Goal: Information Seeking & Learning: Learn about a topic

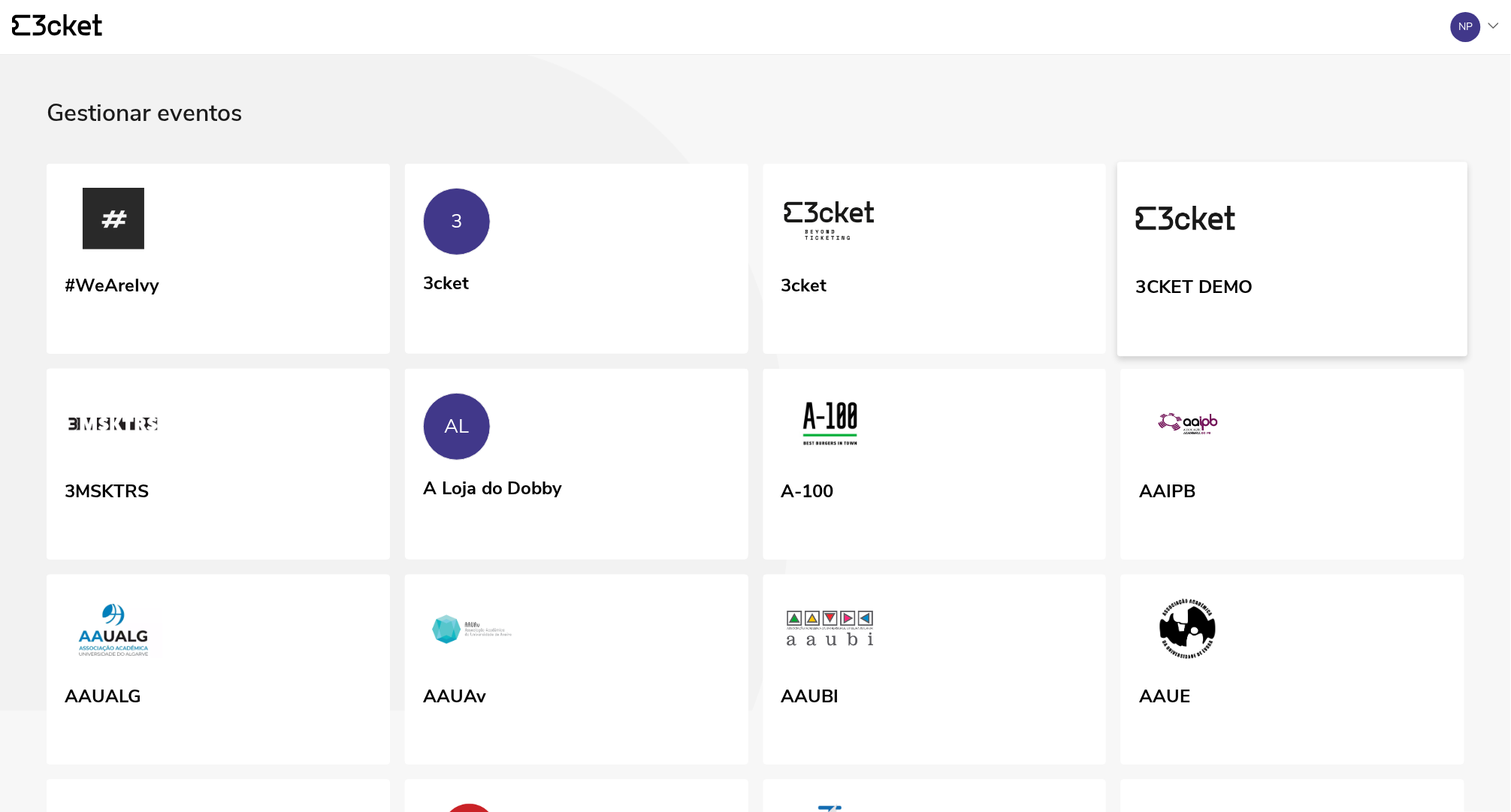
click at [1393, 269] on link "3CKET DEMO" at bounding box center [1293, 258] width 350 height 194
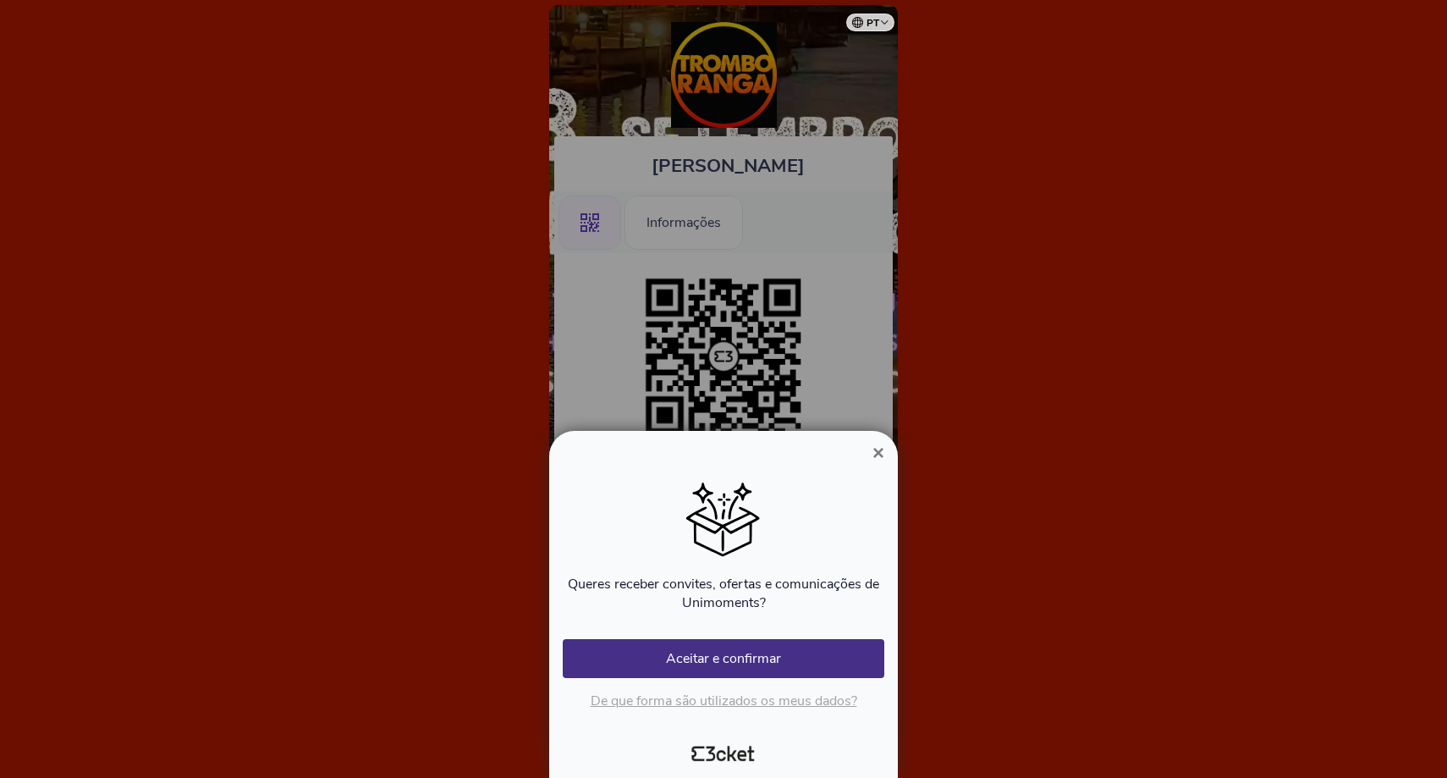
click at [877, 450] on span "×" at bounding box center [879, 452] width 12 height 23
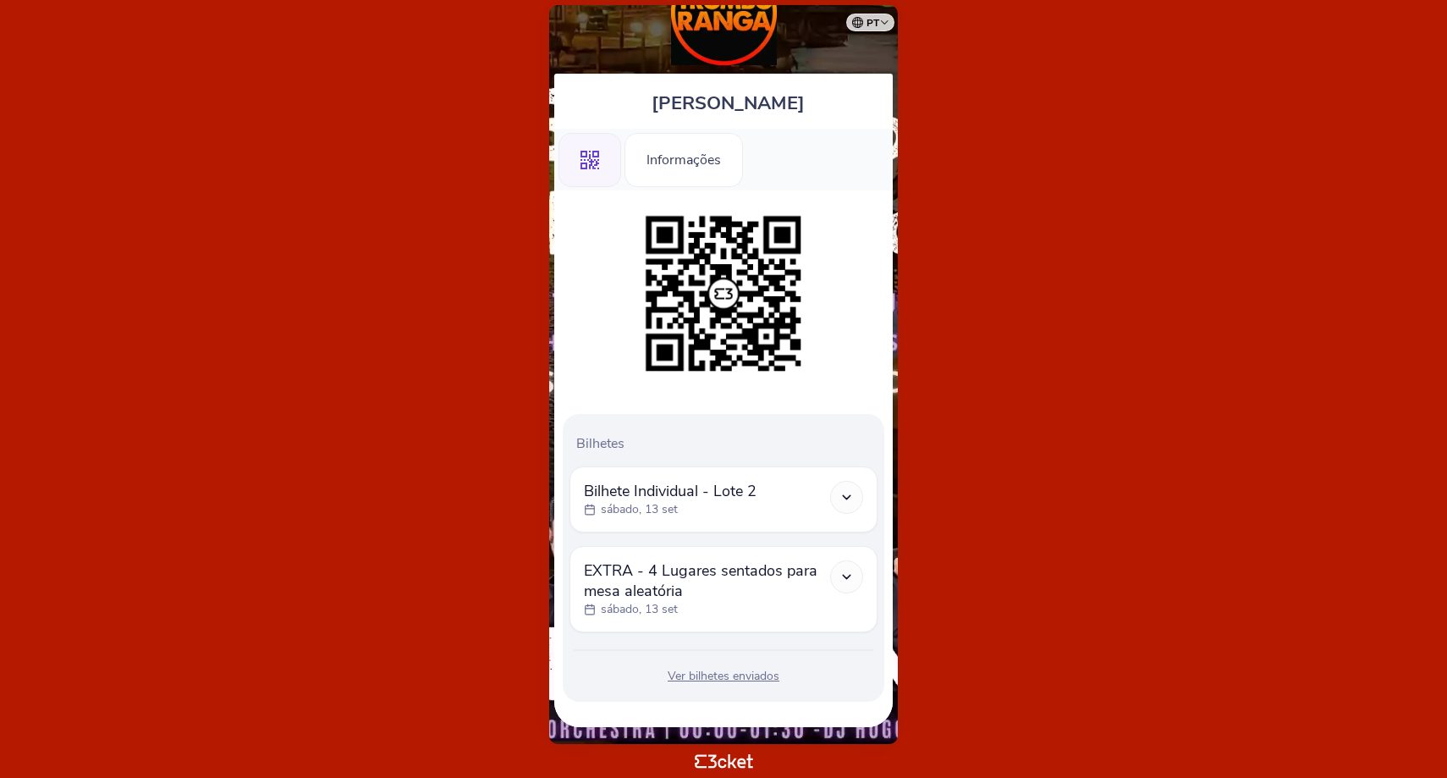
scroll to position [63, 0]
click at [713, 671] on div "Ver bilhetes enviados" at bounding box center [724, 676] width 308 height 17
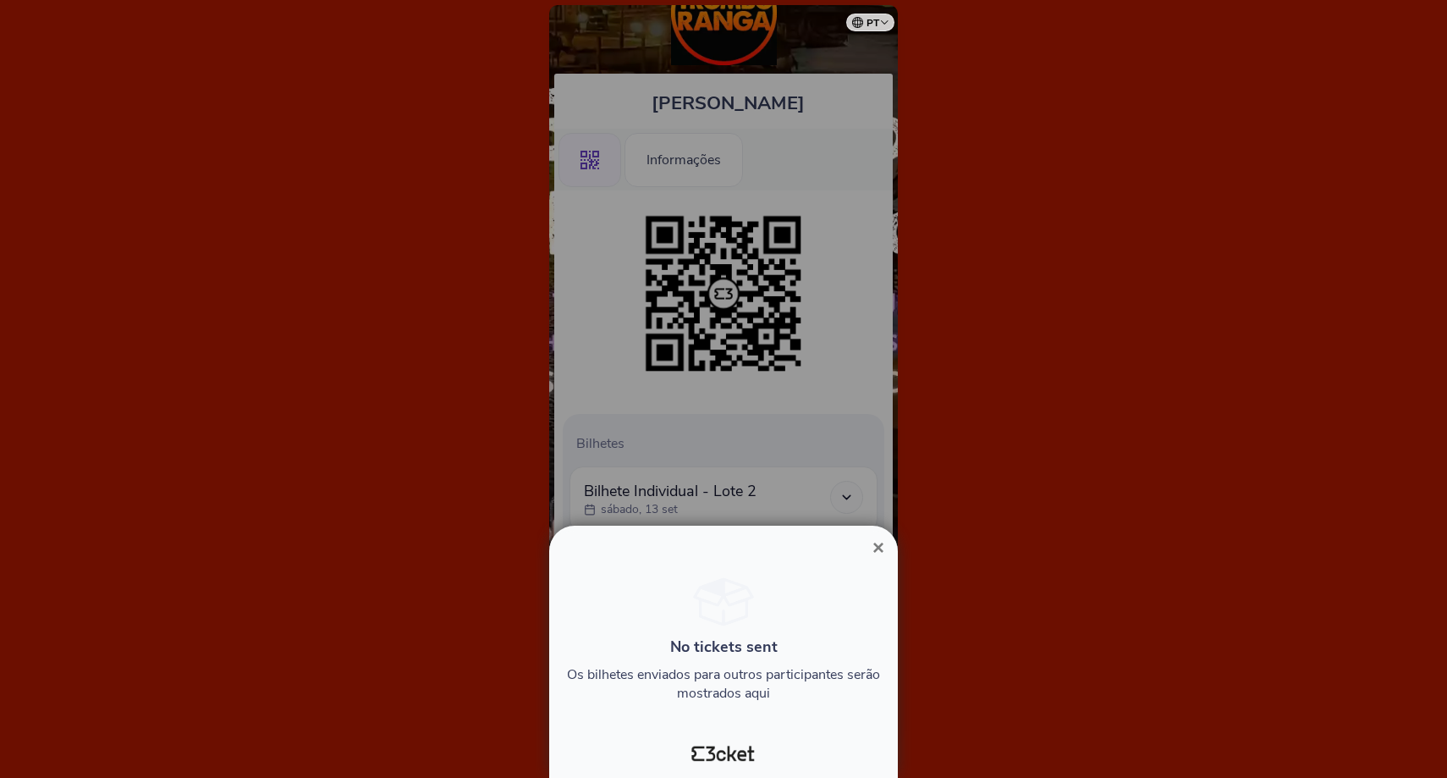
click at [875, 546] on span "×" at bounding box center [879, 547] width 12 height 23
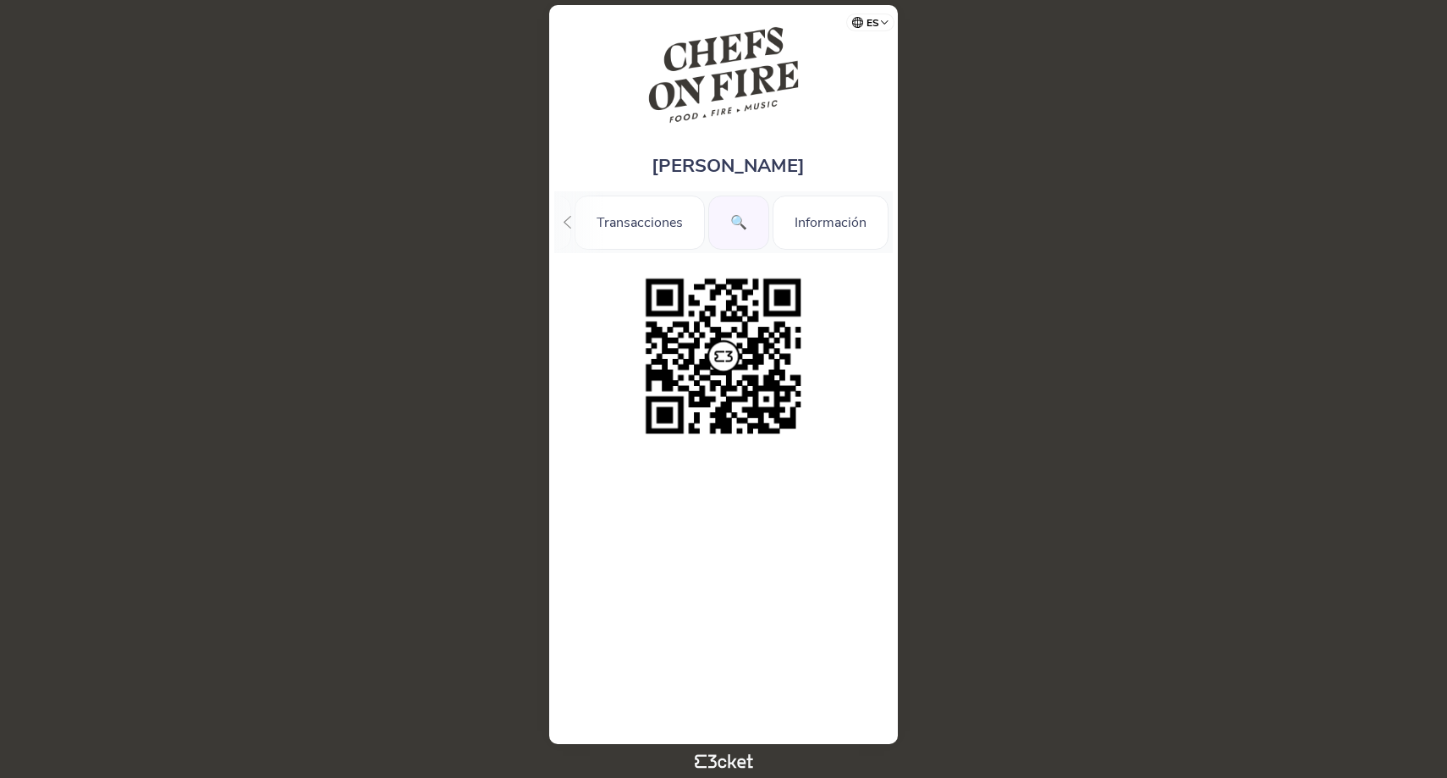
scroll to position [0, 132]
click at [749, 224] on div "🔍" at bounding box center [738, 223] width 61 height 54
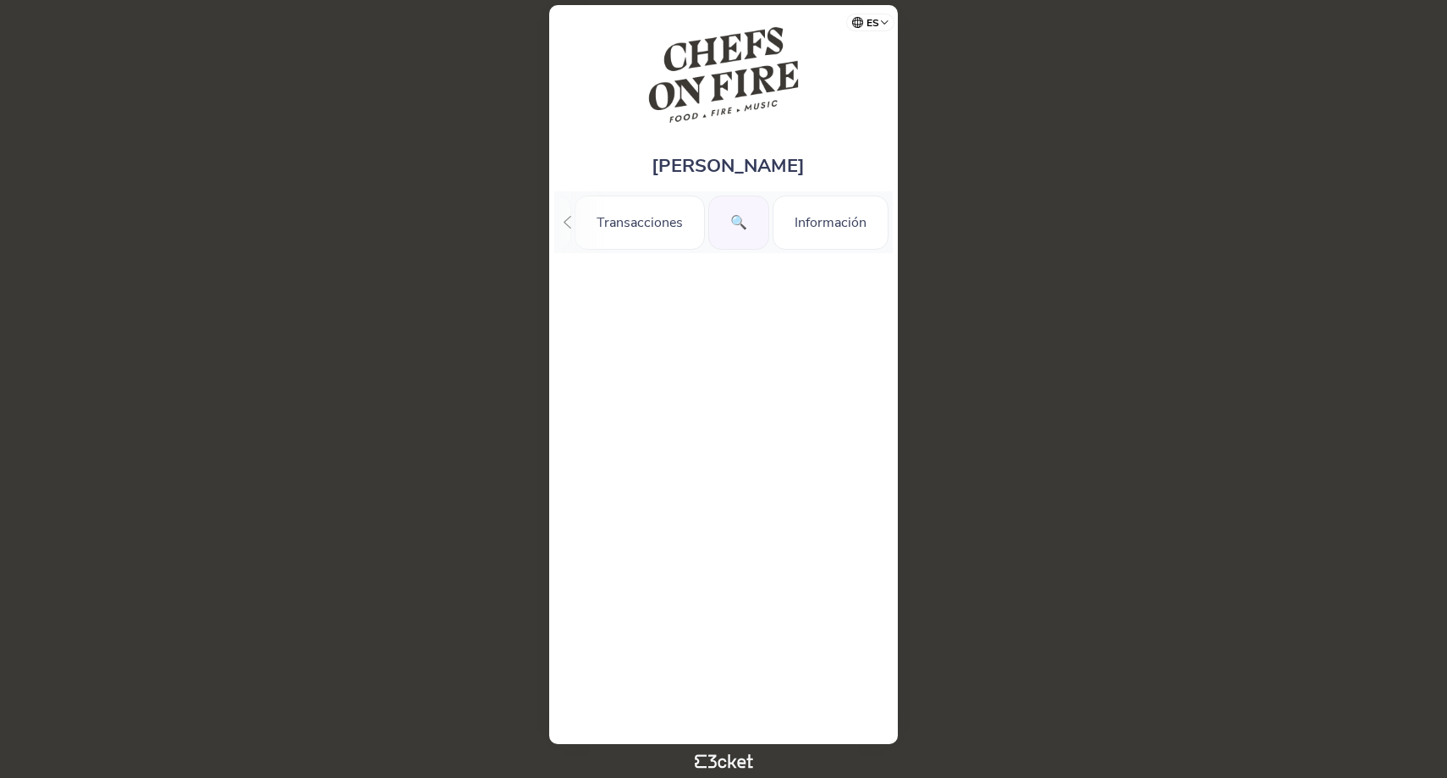
scroll to position [0, 132]
click at [738, 225] on div "🔍" at bounding box center [738, 223] width 61 height 54
click at [700, 127] on img at bounding box center [724, 75] width 153 height 106
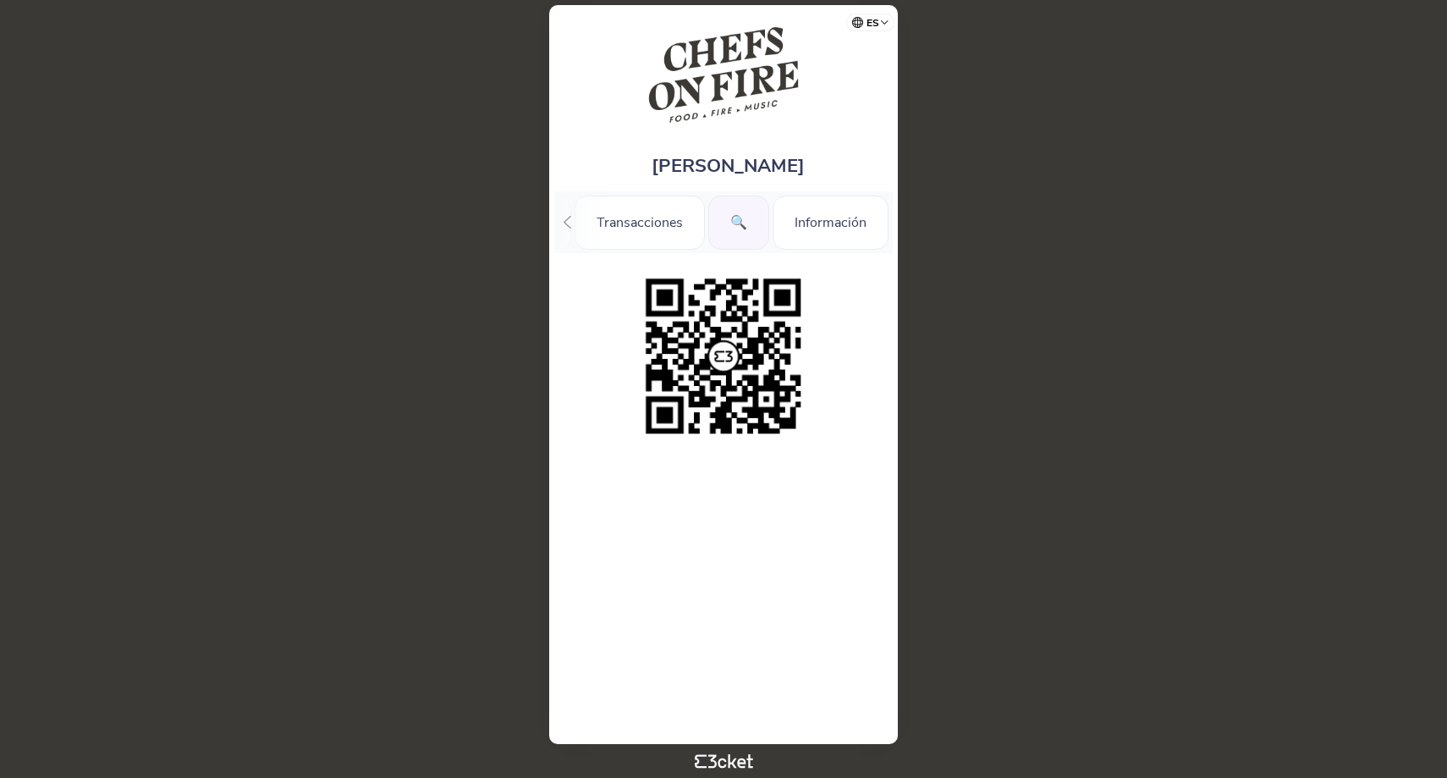
scroll to position [0, 132]
click at [753, 229] on div "🔍" at bounding box center [738, 223] width 61 height 54
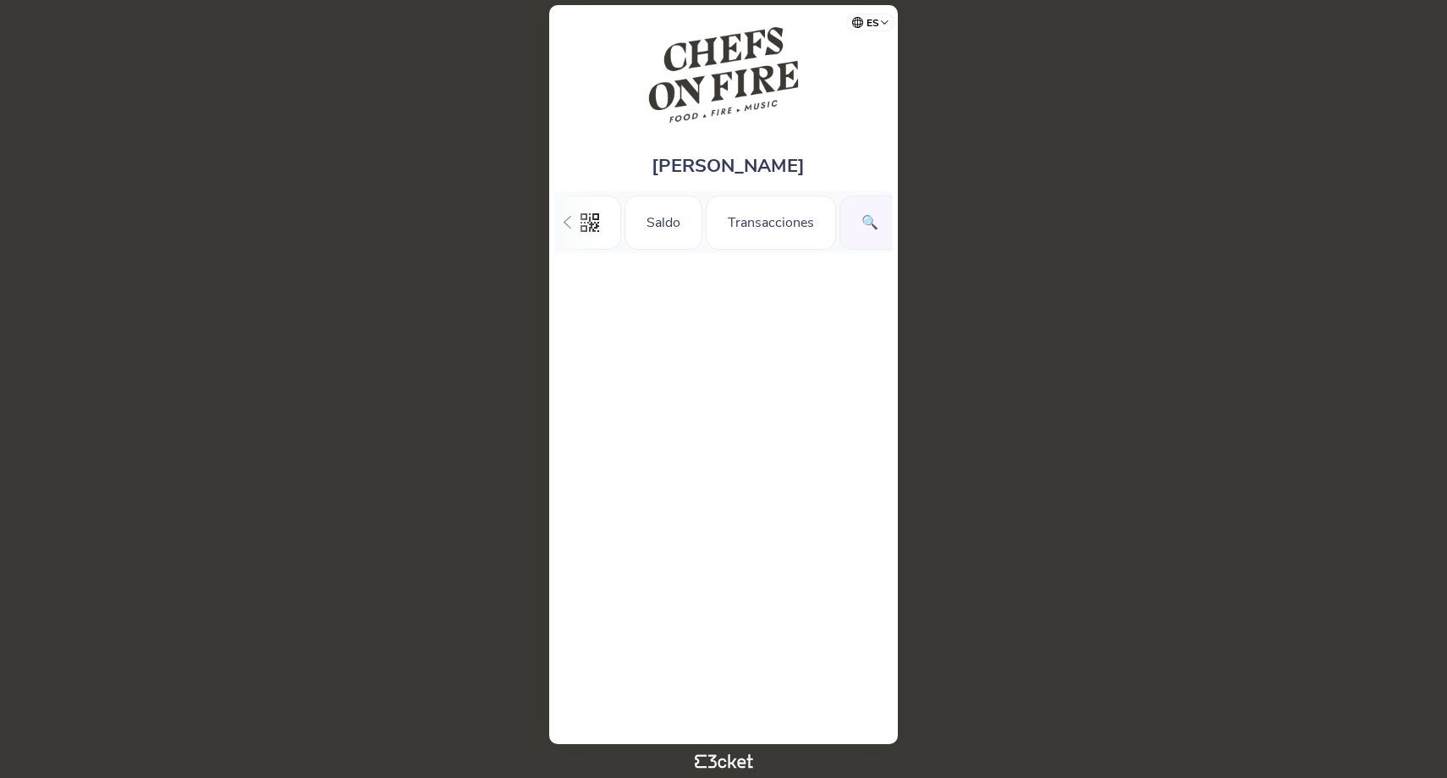
scroll to position [0, 131]
click at [756, 210] on div "🔍" at bounding box center [738, 223] width 61 height 54
click at [744, 236] on div "🔍" at bounding box center [738, 223] width 61 height 54
click at [812, 232] on div "Información" at bounding box center [831, 223] width 116 height 54
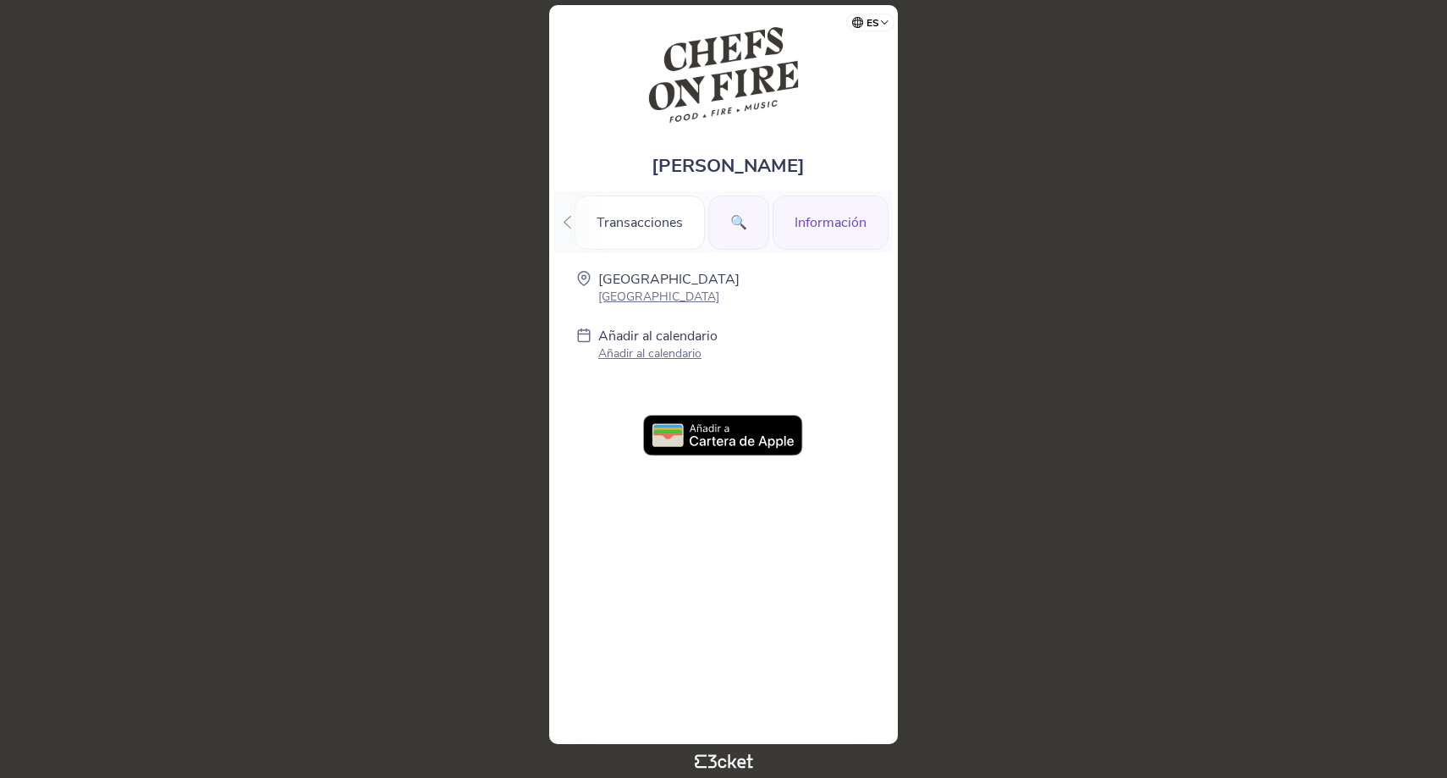
click at [736, 225] on div "🔍" at bounding box center [738, 223] width 61 height 54
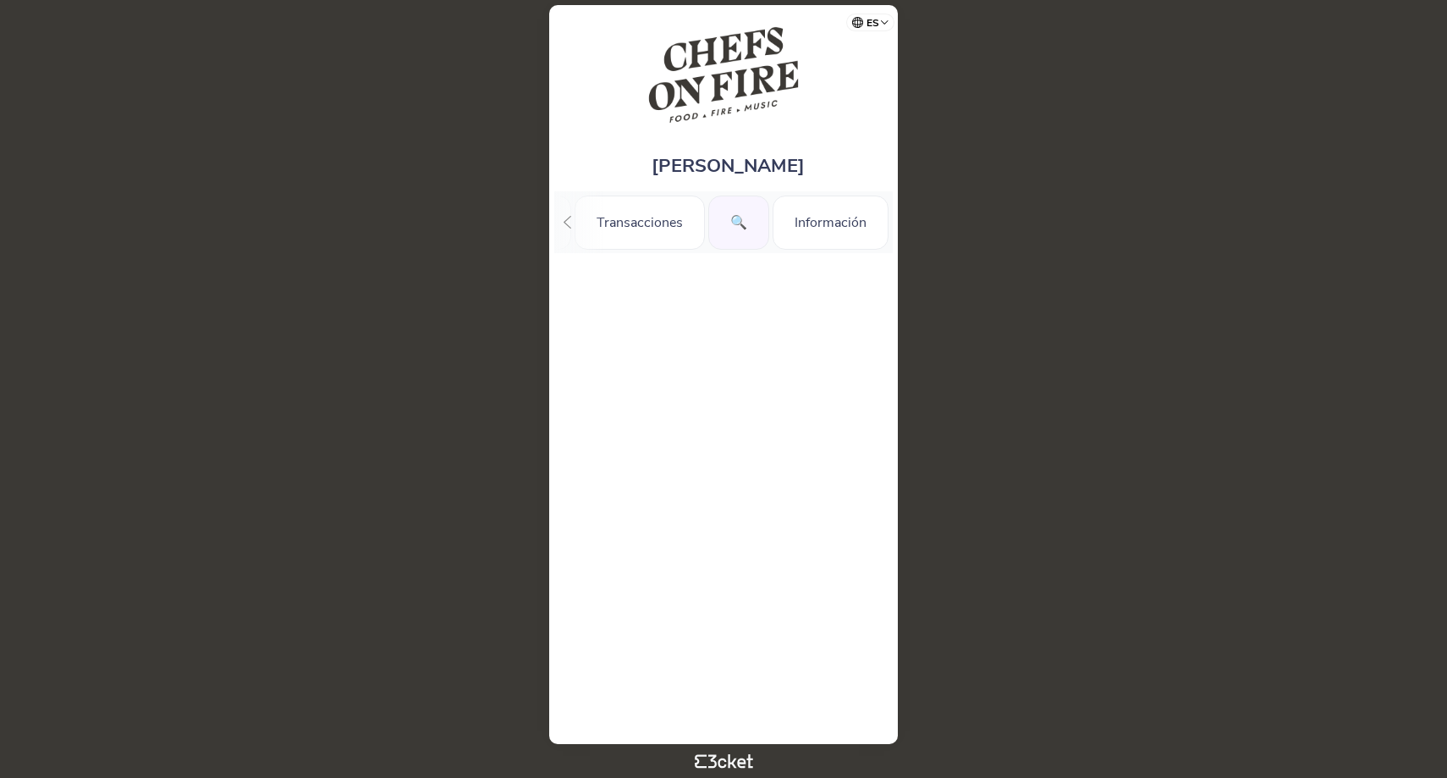
scroll to position [0, 131]
click at [736, 221] on div "🔍" at bounding box center [738, 223] width 61 height 54
click at [730, 39] on img at bounding box center [724, 75] width 153 height 106
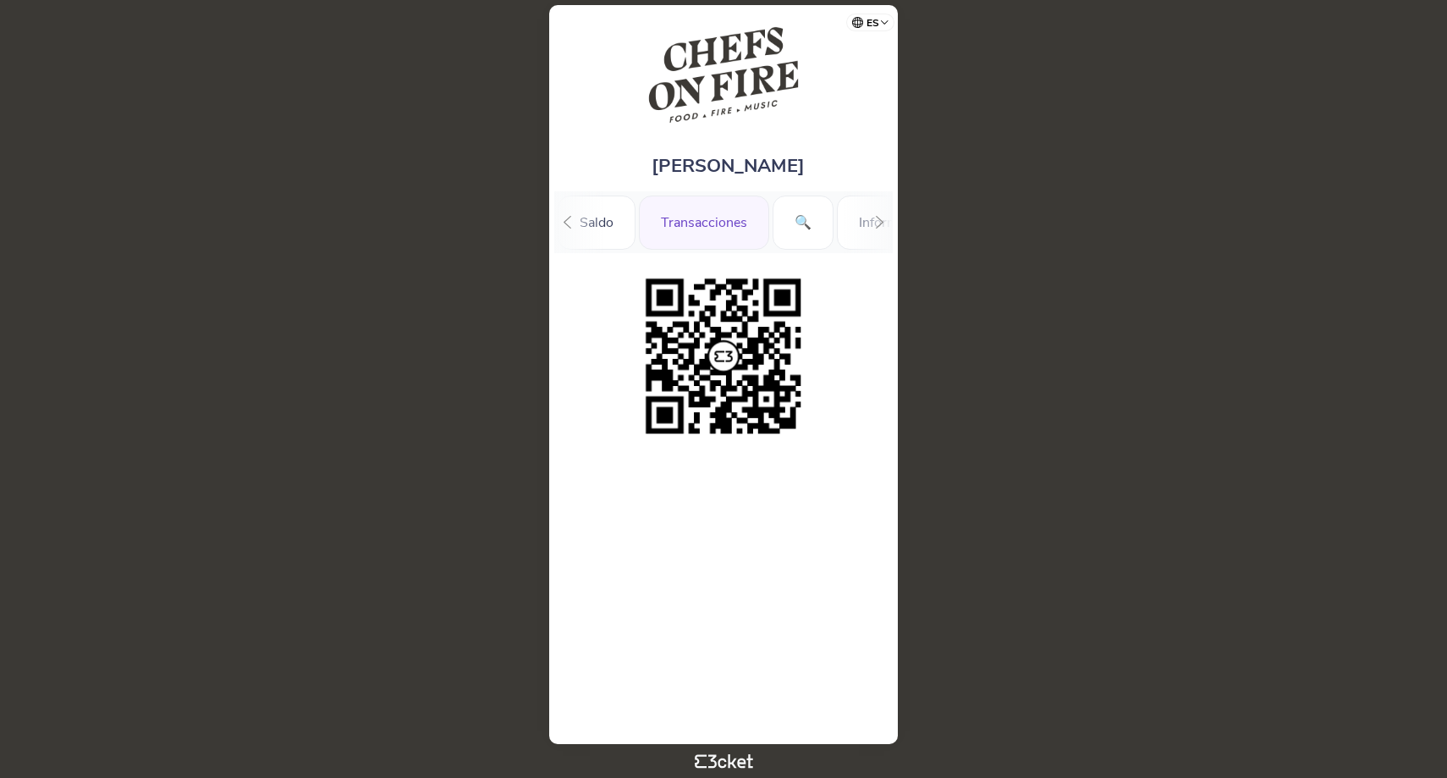
scroll to position [0, 131]
click at [759, 226] on div "🔍" at bounding box center [738, 223] width 61 height 54
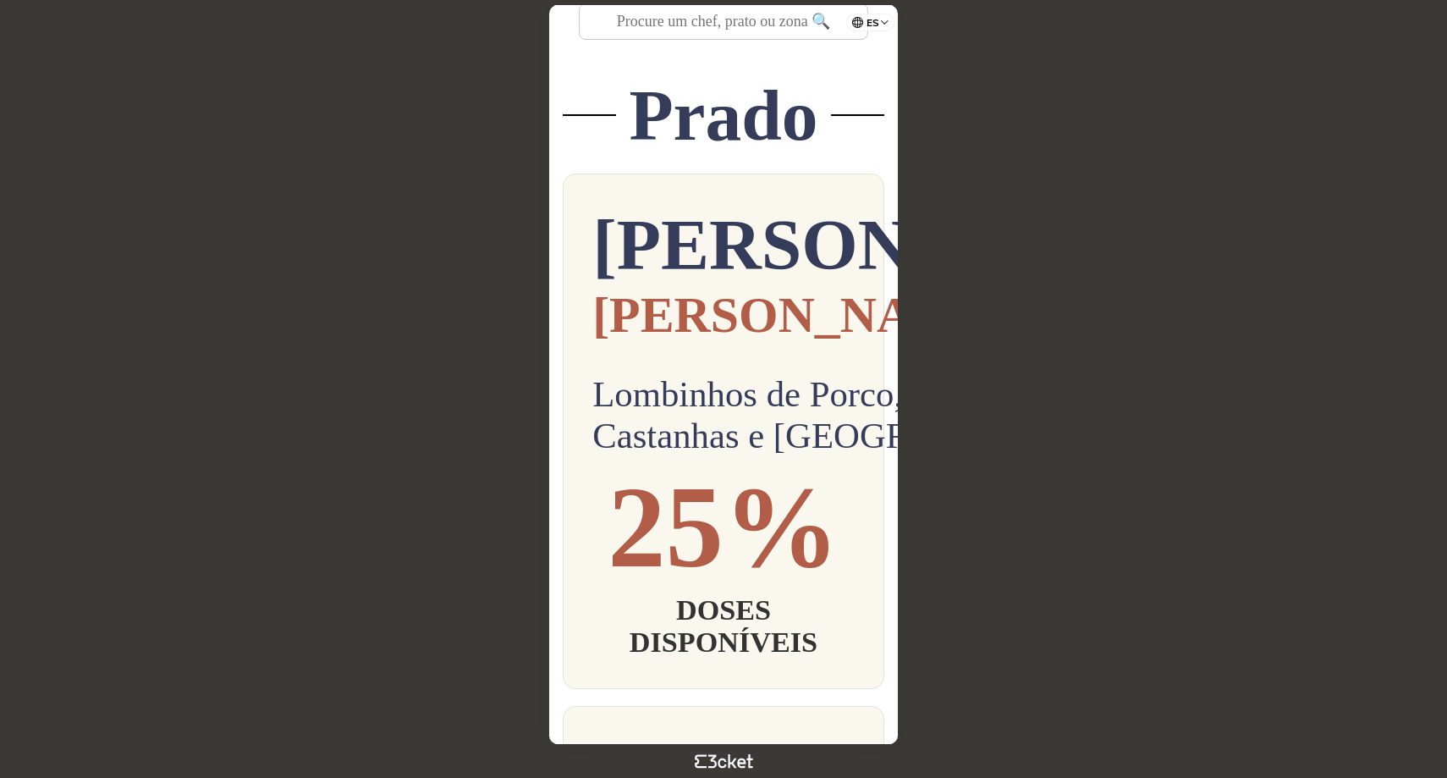
scroll to position [588, 0]
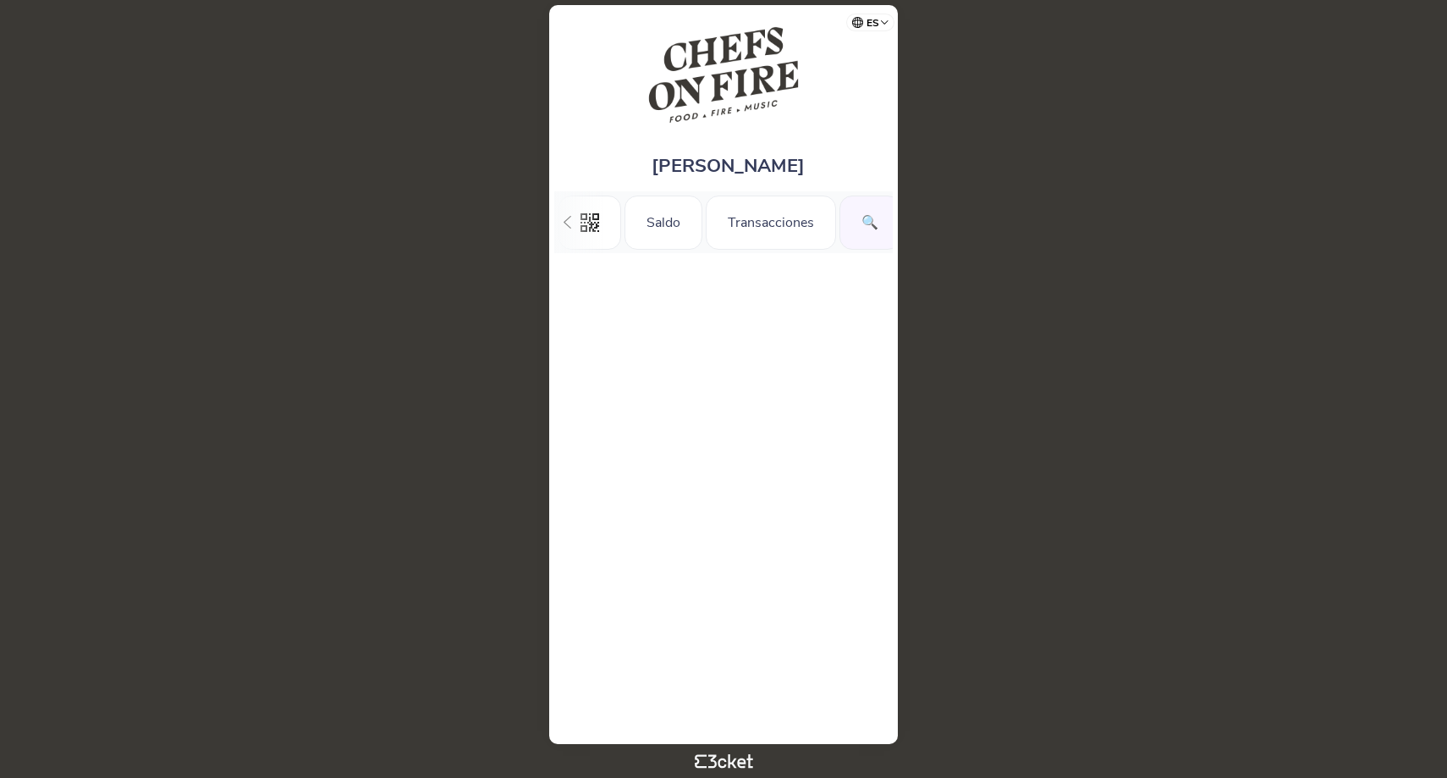
scroll to position [0, 131]
click at [734, 219] on div "🔍" at bounding box center [738, 223] width 61 height 54
click at [743, 222] on div "🔍" at bounding box center [738, 223] width 61 height 54
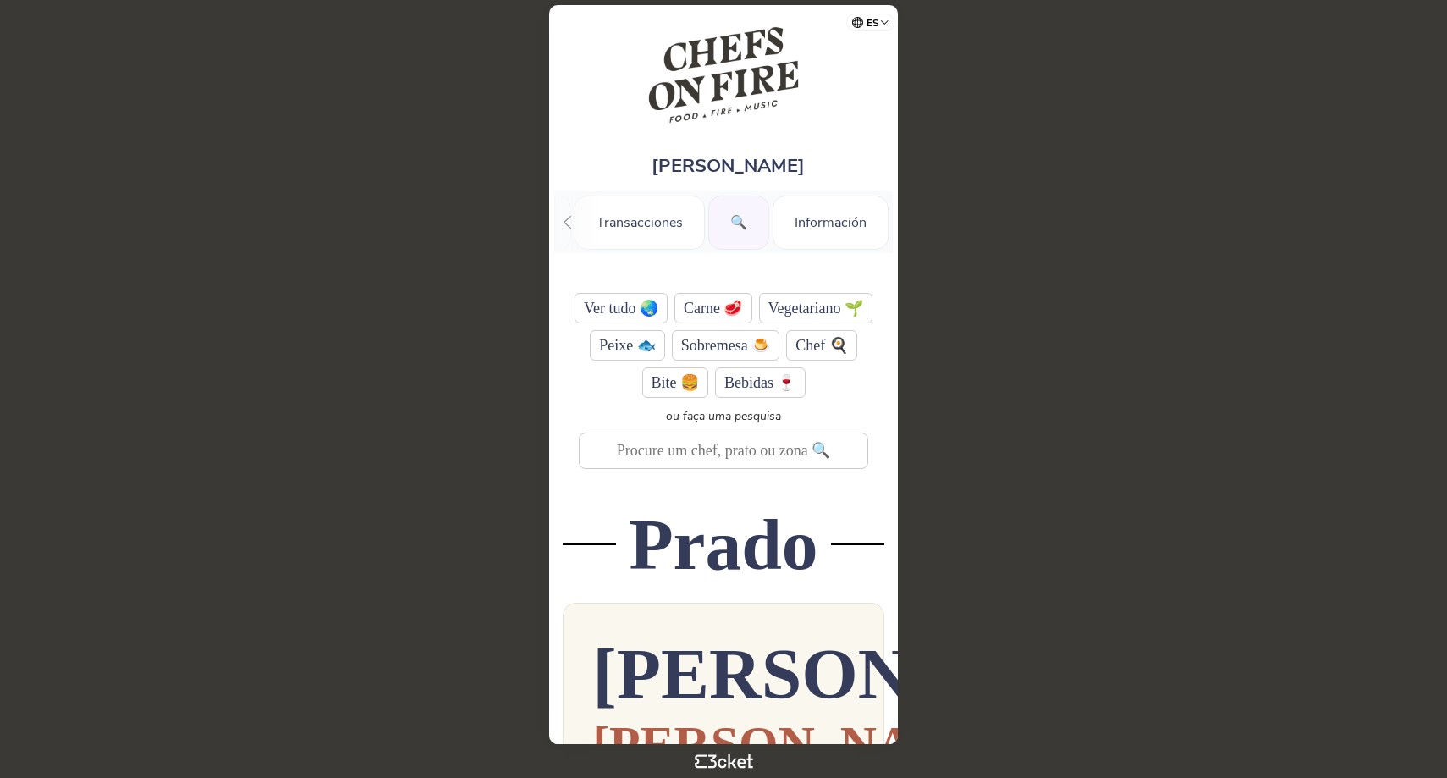
click at [753, 103] on img at bounding box center [724, 75] width 153 height 106
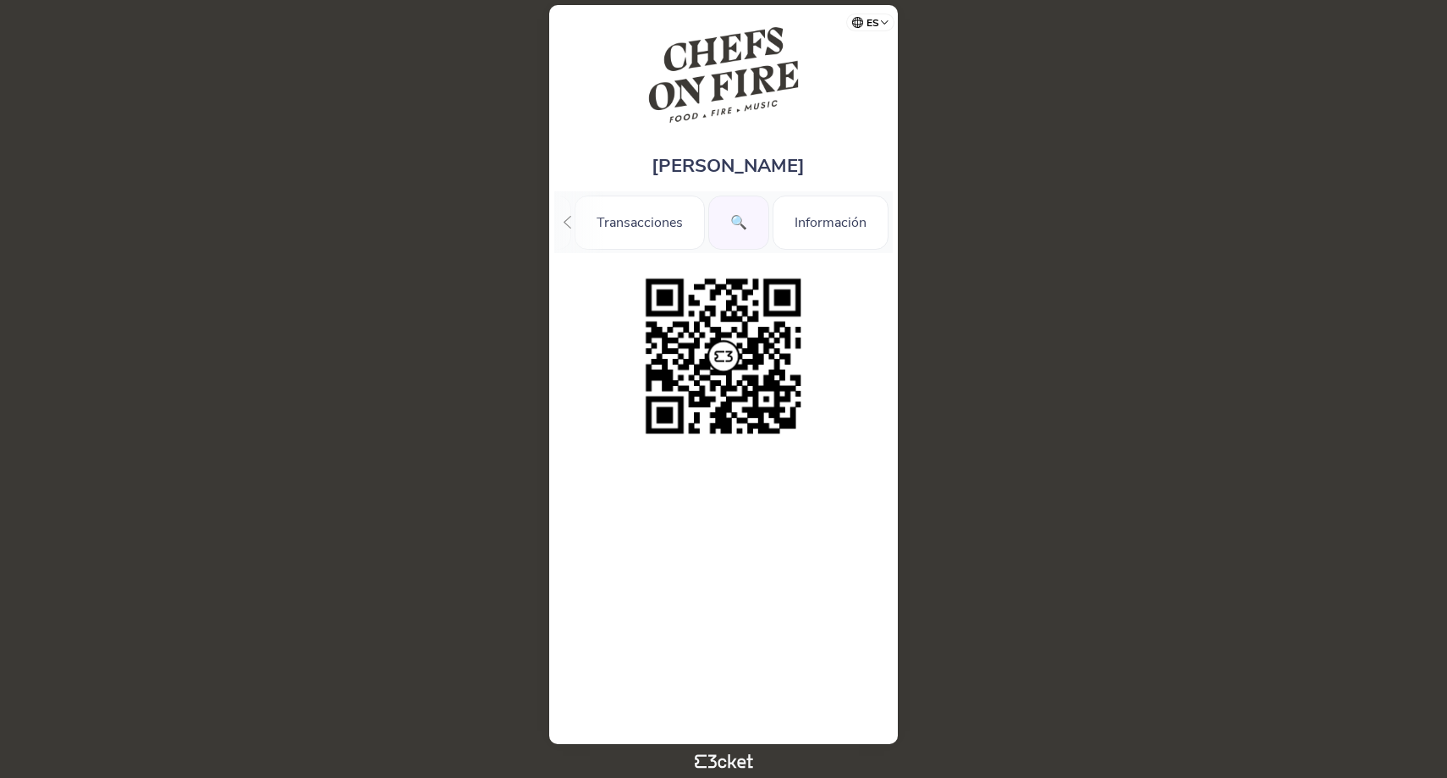
scroll to position [0, 132]
click at [747, 234] on div "🔍" at bounding box center [738, 223] width 61 height 54
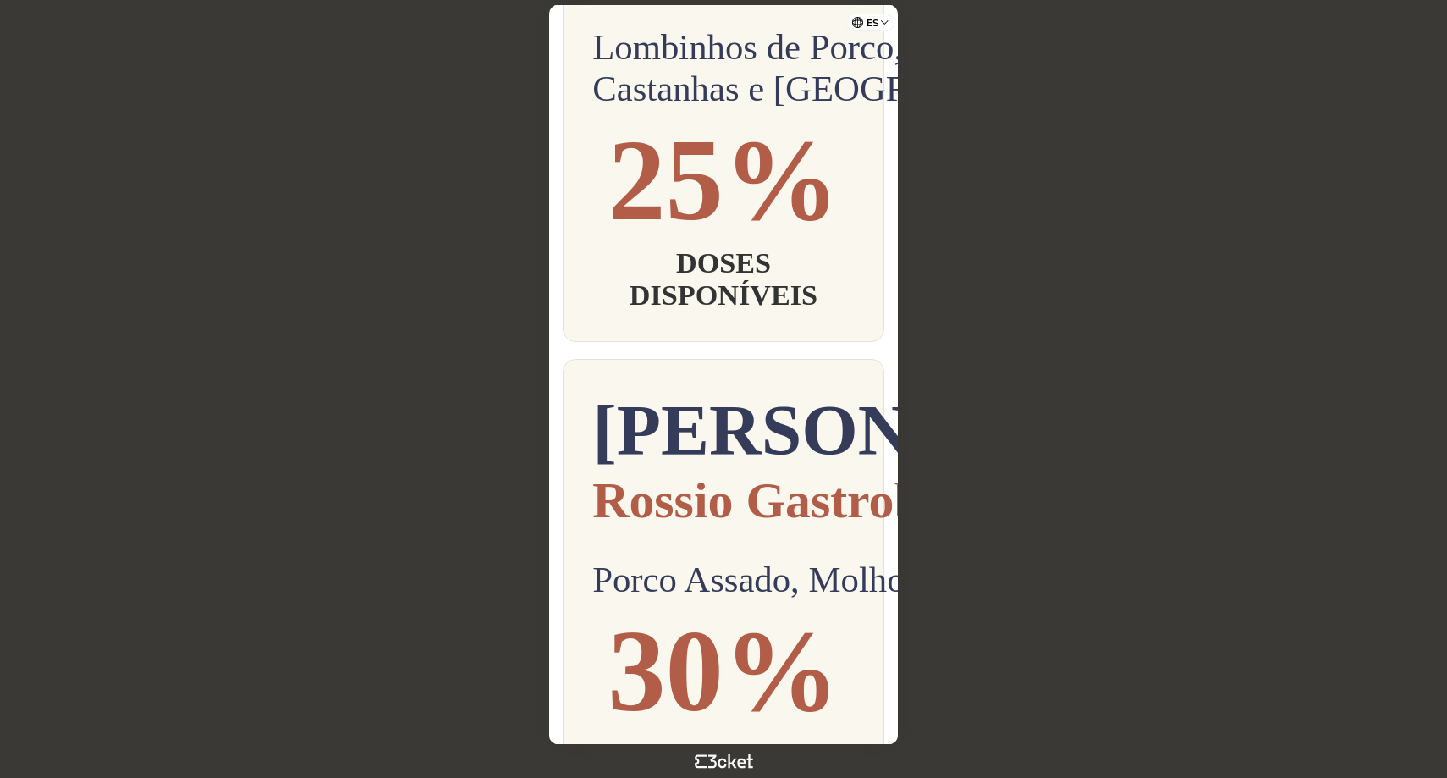
scroll to position [778, 1]
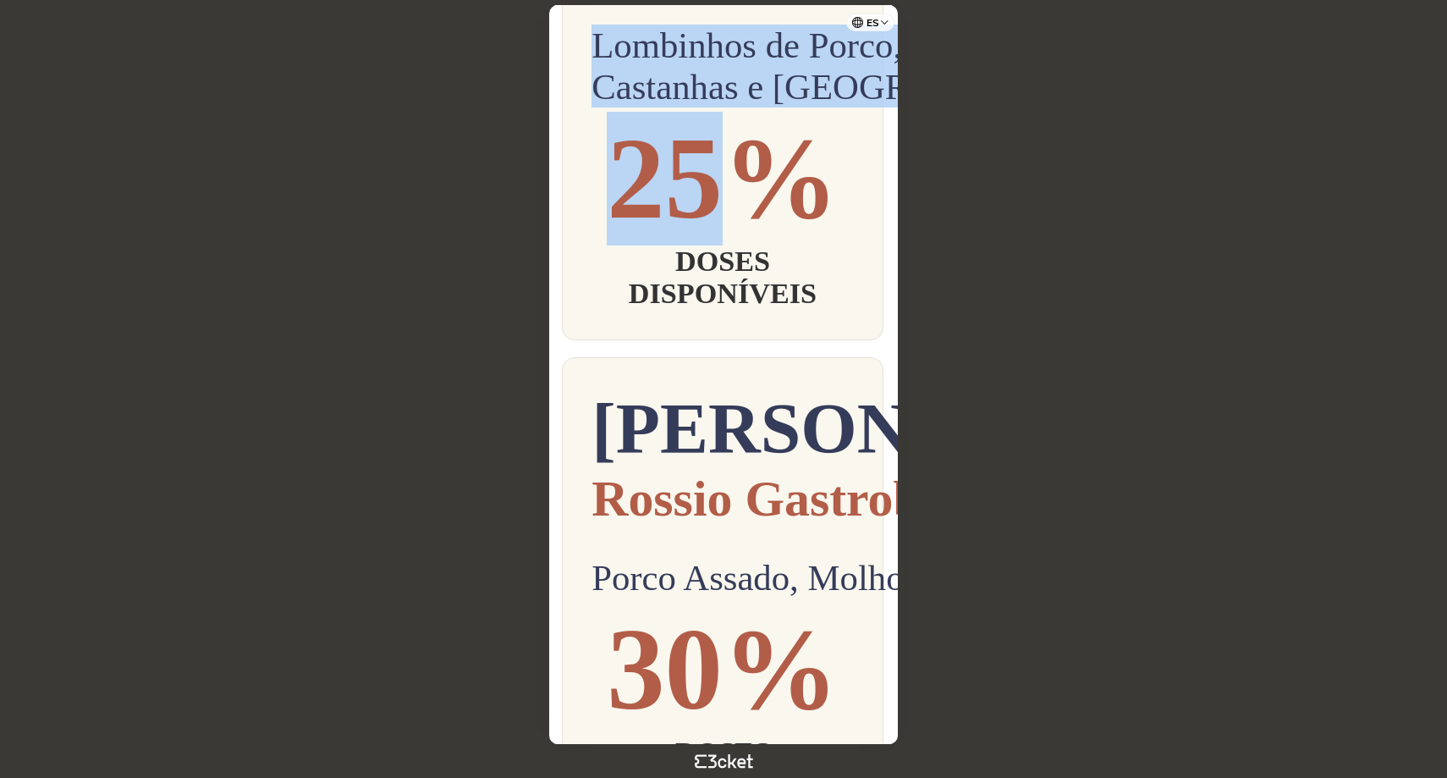
drag, startPoint x: 611, startPoint y: 106, endPoint x: 775, endPoint y: 479, distance: 407.8
click at [775, 340] on div "[PERSON_NAME] G Pousada Lombinhos de Porco, Estufadinho de Castanhas e Cogumelo…" at bounding box center [723, 82] width 322 height 515
click at [775, 245] on p "25%" at bounding box center [723, 179] width 262 height 134
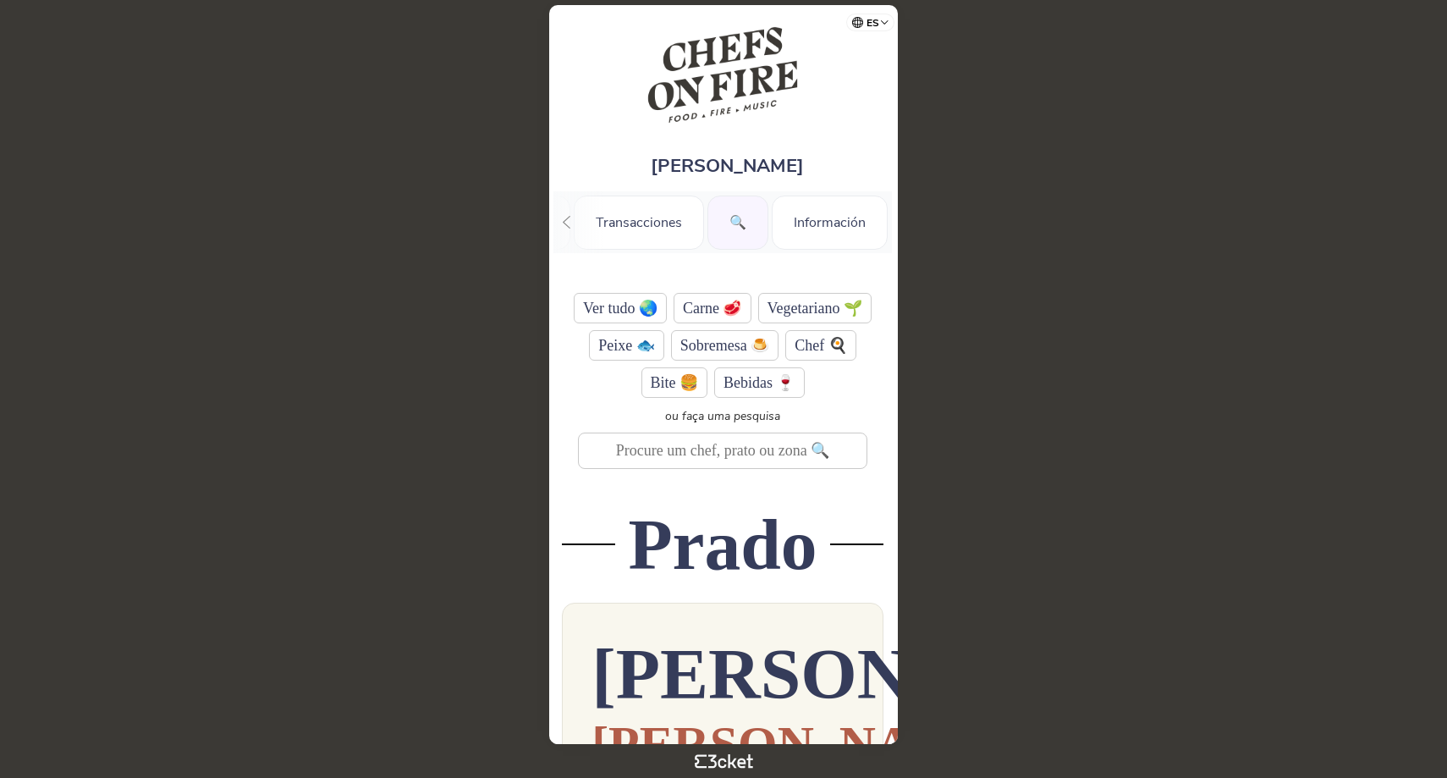
click at [739, 52] on img at bounding box center [723, 75] width 153 height 106
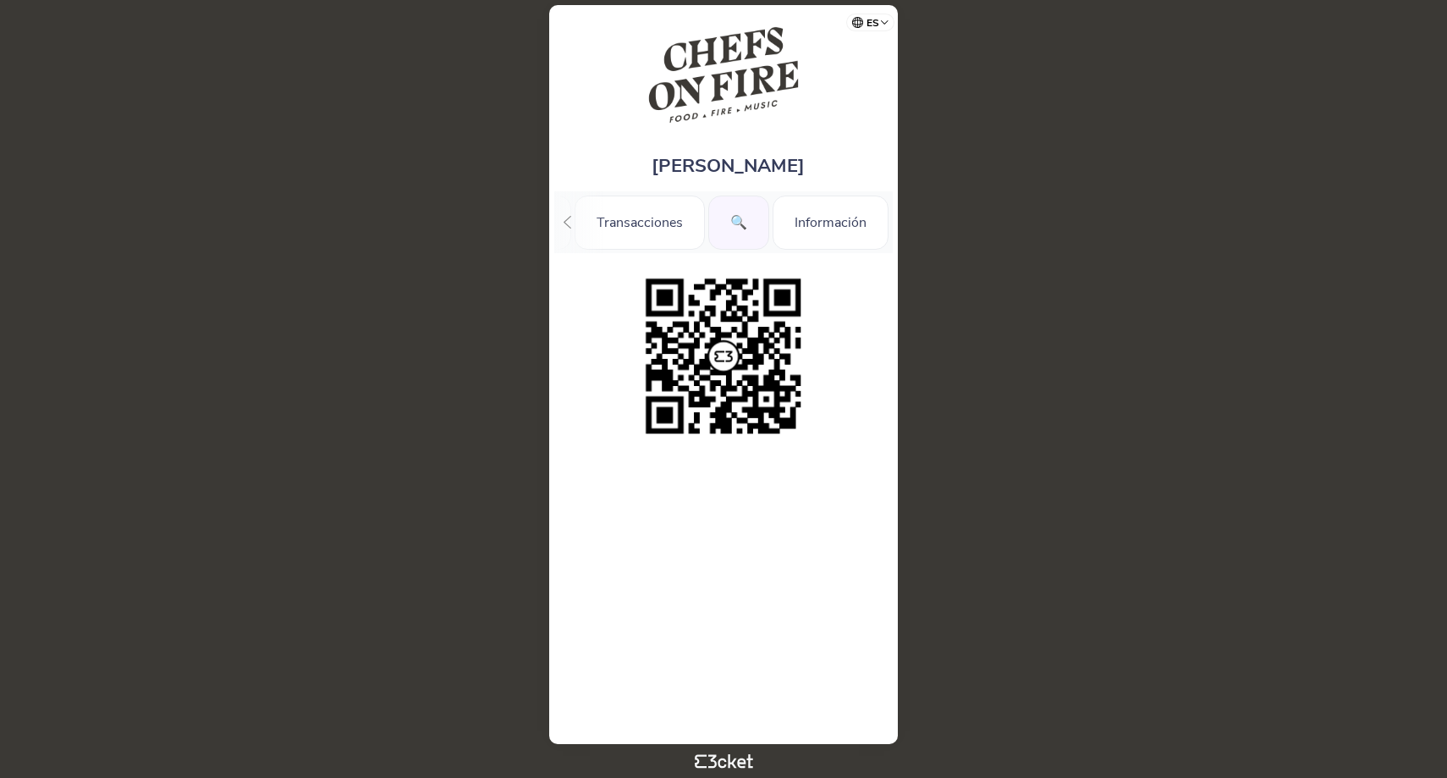
scroll to position [0, 132]
click at [729, 216] on div "🔍" at bounding box center [738, 223] width 61 height 54
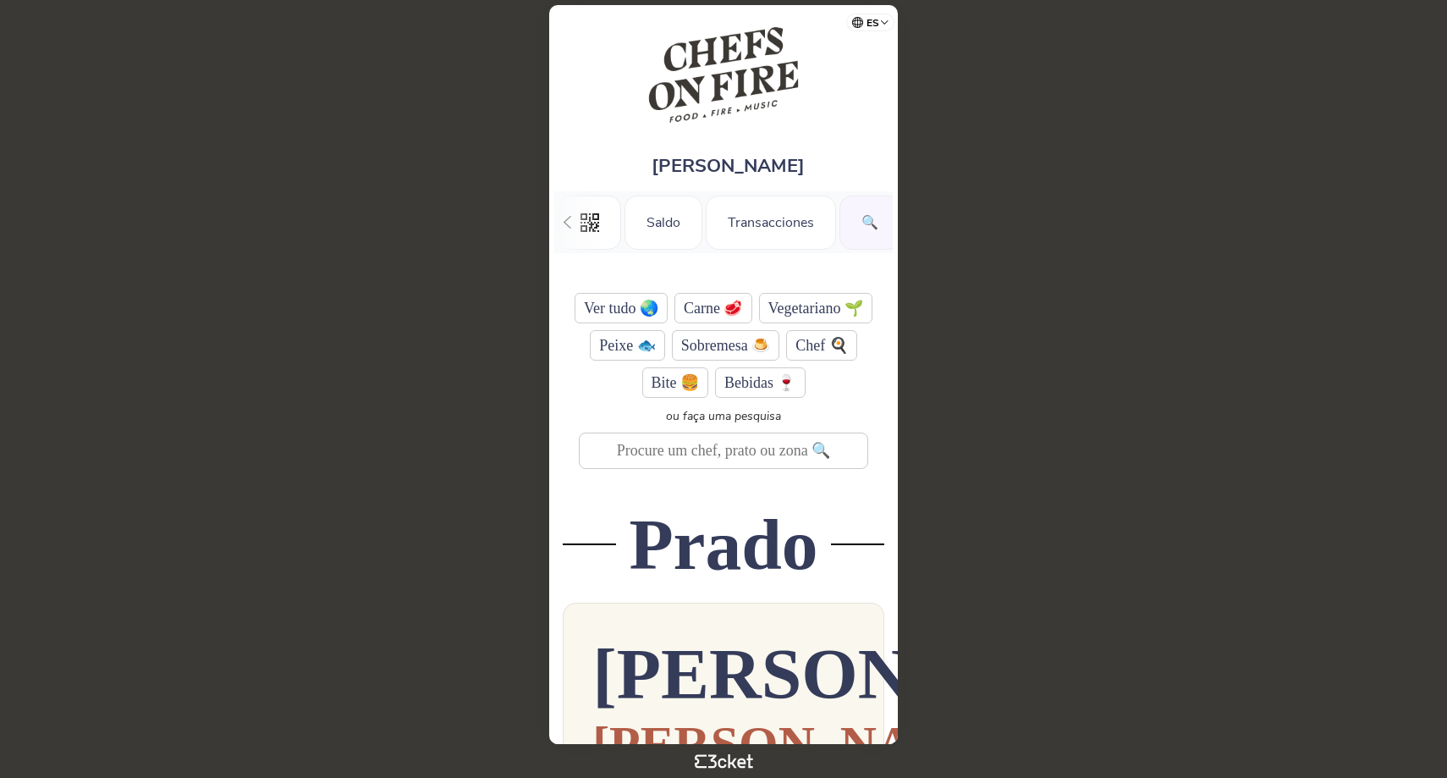
scroll to position [0, 131]
click at [734, 229] on div "🔍" at bounding box center [738, 223] width 61 height 54
